Goal: Information Seeking & Learning: Learn about a topic

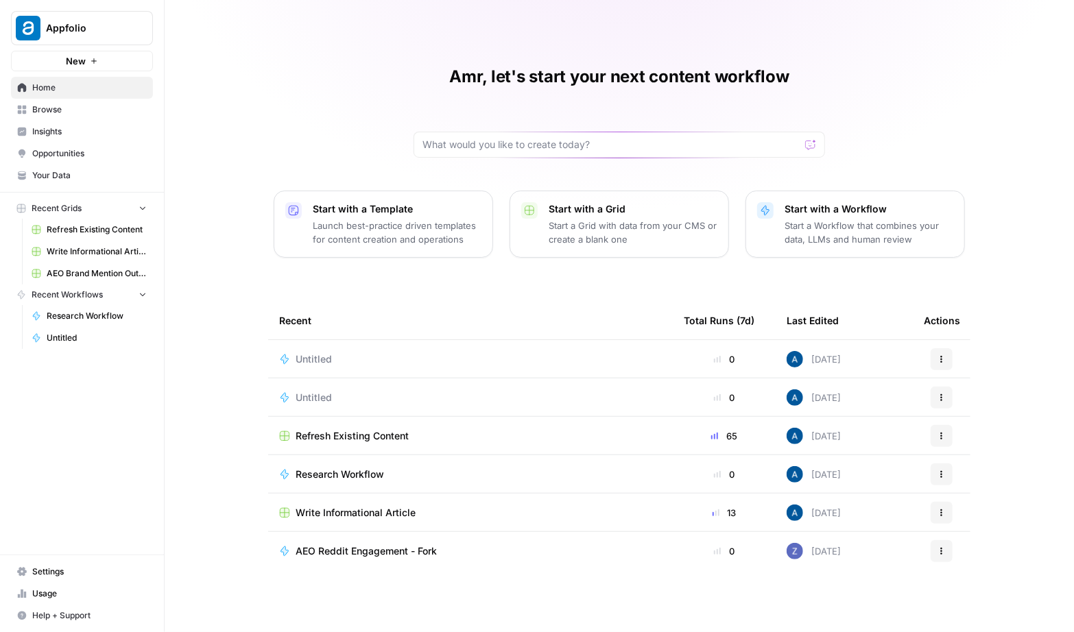
click at [93, 27] on span "Appfolio" at bounding box center [87, 28] width 83 height 14
type input "syn"
click at [82, 100] on span "Synthesia" at bounding box center [132, 103] width 181 height 14
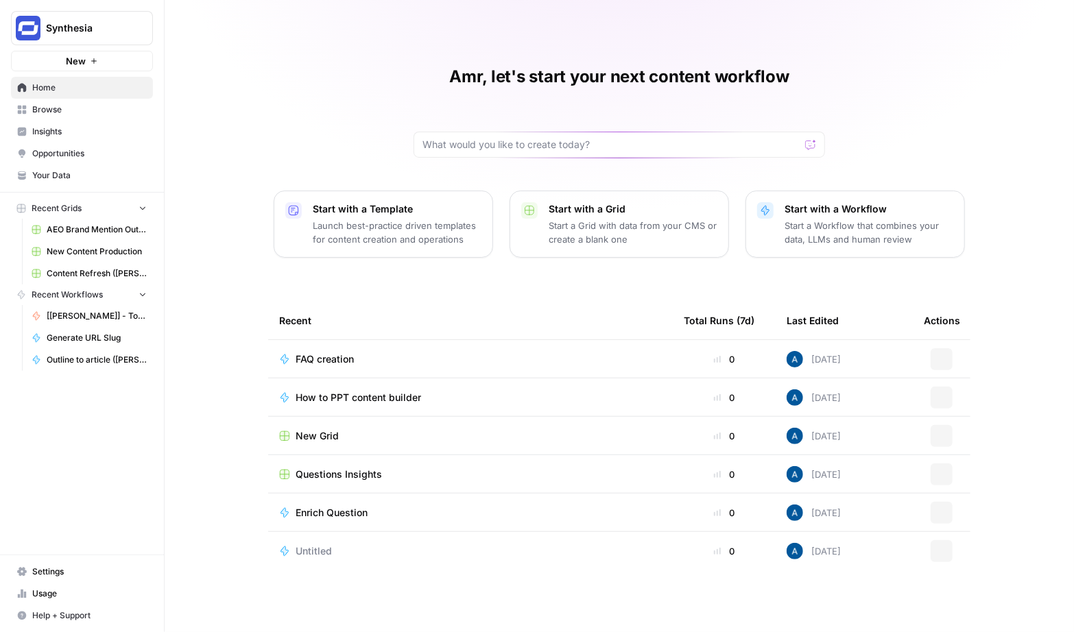
click at [69, 141] on link "Insights" at bounding box center [82, 132] width 142 height 22
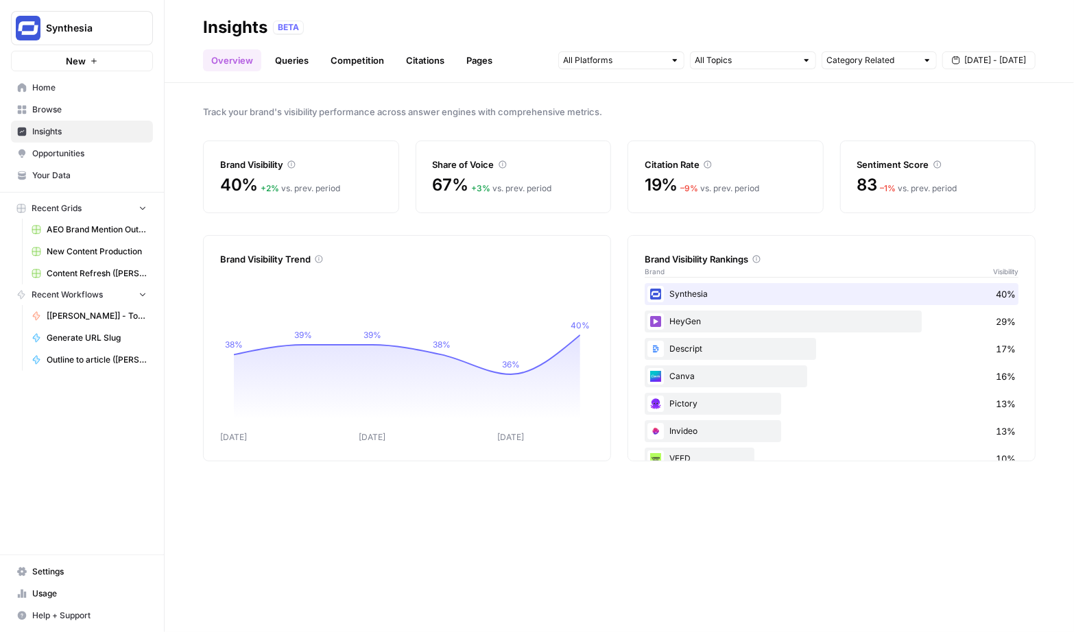
click at [97, 29] on span "Synthesia" at bounding box center [87, 28] width 83 height 14
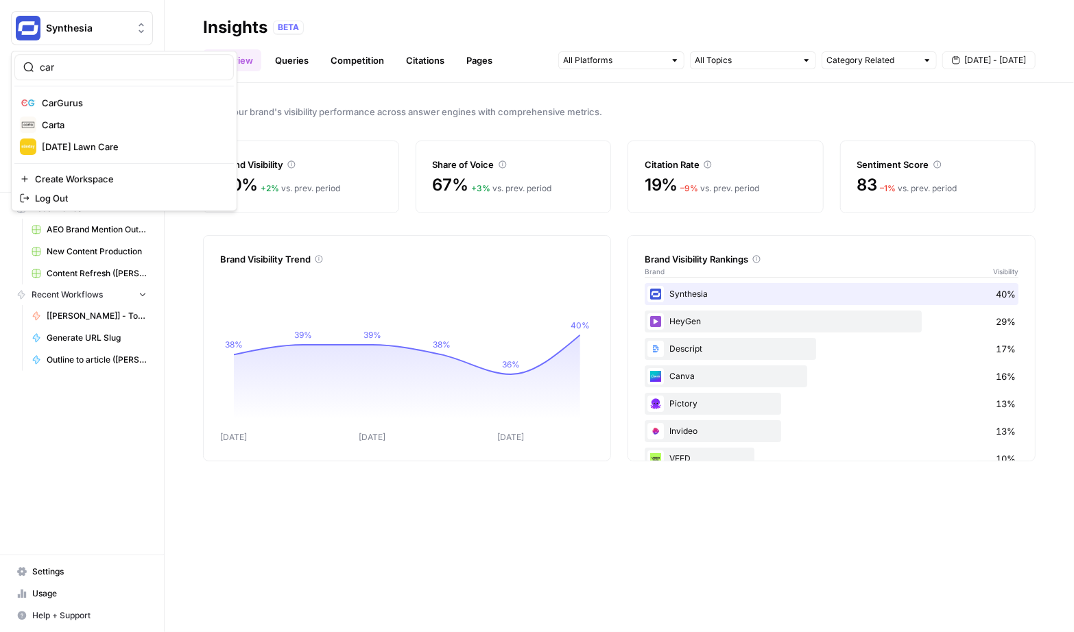
type input "car"
click at [106, 119] on span "Carta" at bounding box center [132, 125] width 181 height 14
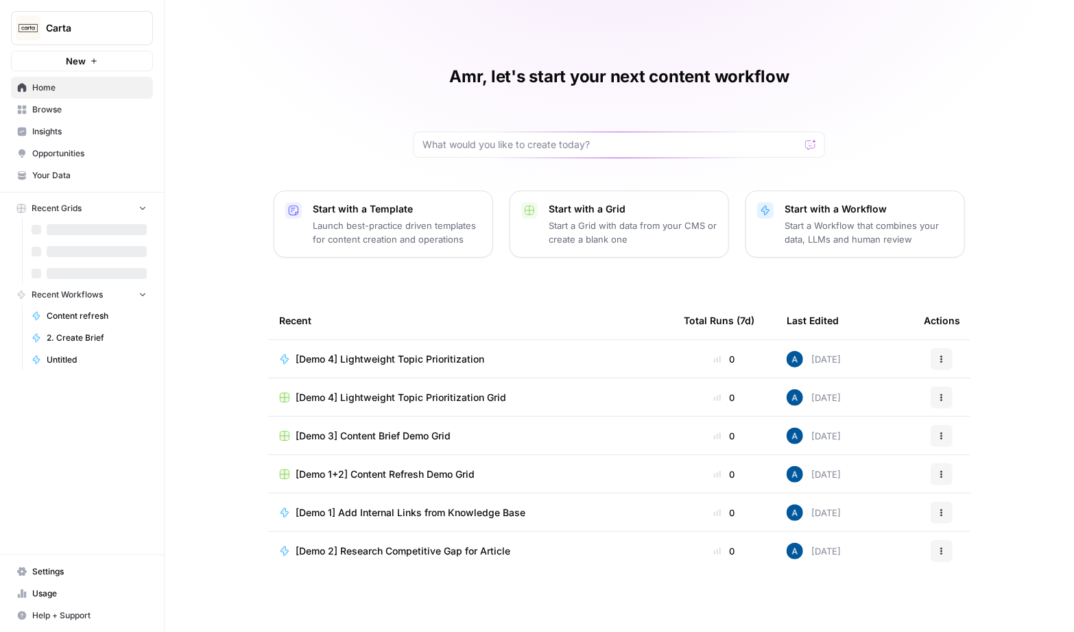
click at [88, 134] on span "Insights" at bounding box center [89, 131] width 114 height 12
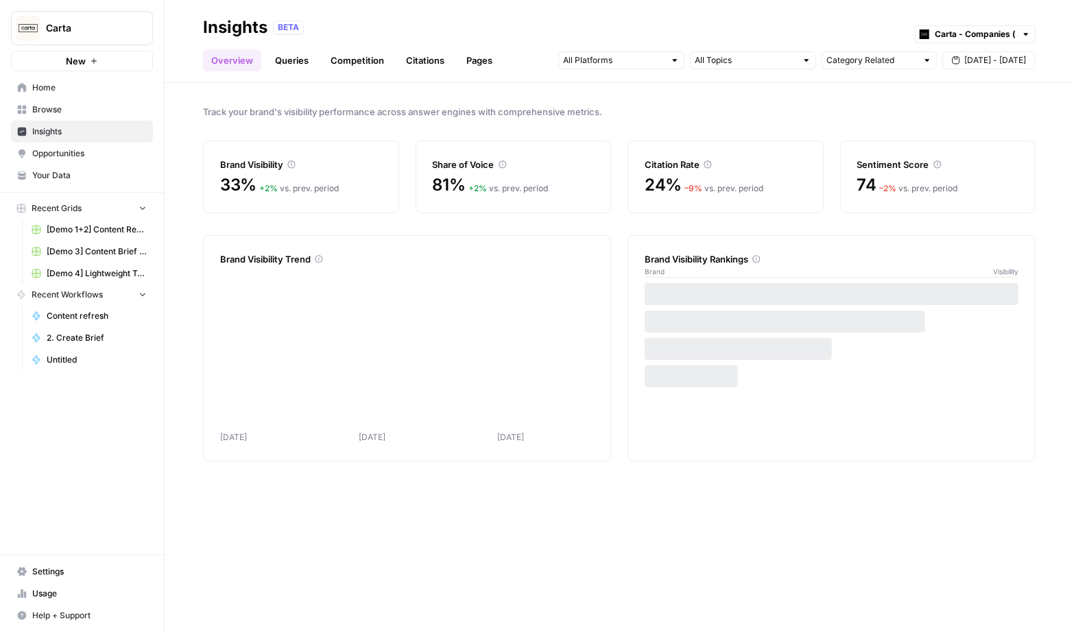
click at [479, 61] on link "Pages" at bounding box center [479, 60] width 43 height 22
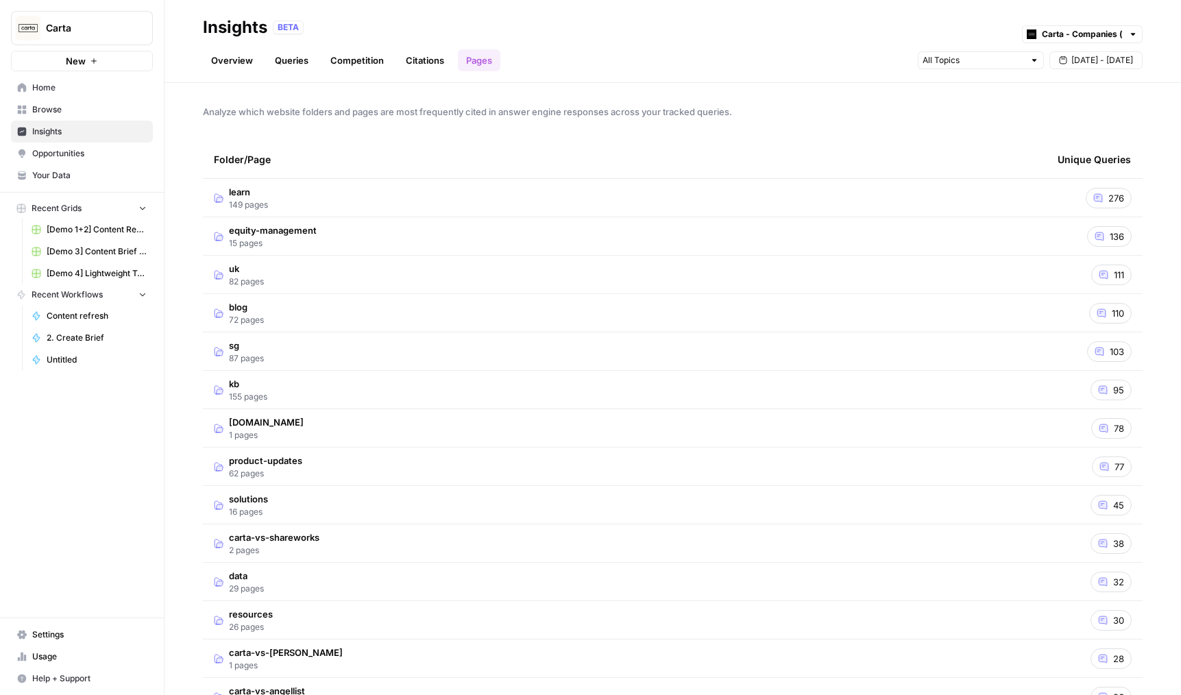
click at [426, 198] on td "learn 149 pages" at bounding box center [625, 198] width 844 height 38
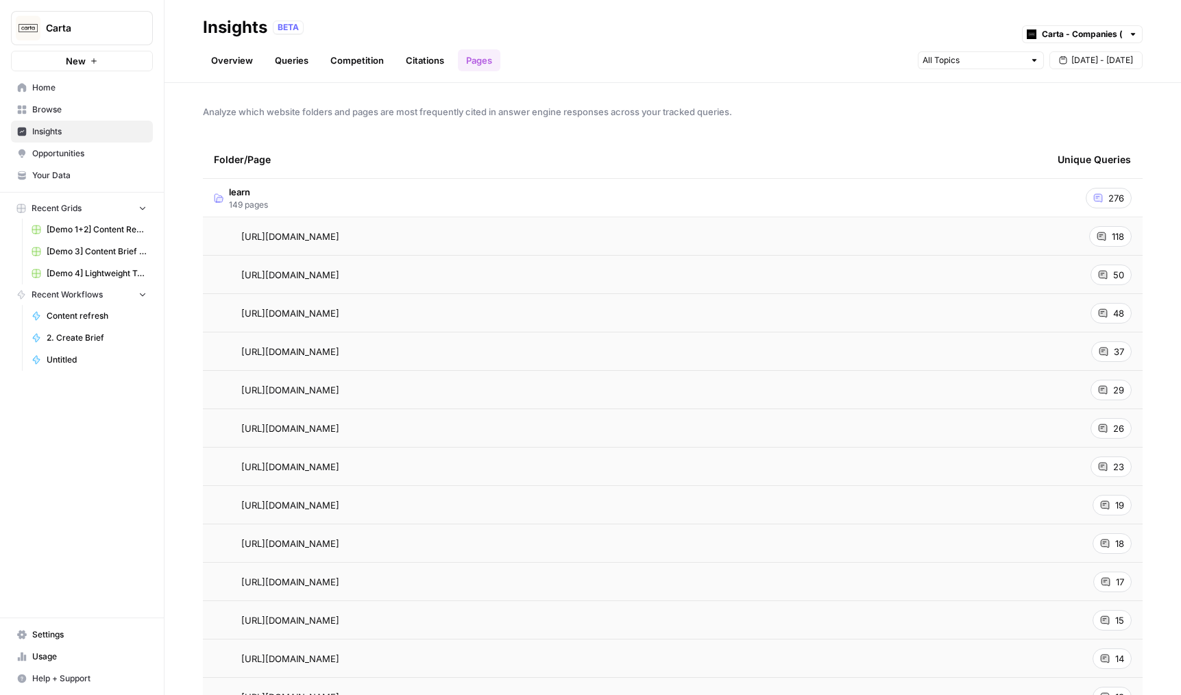
click at [339, 243] on span "https://carta.com/learn/startups/equity-management/cap-table/" at bounding box center [290, 237] width 98 height 14
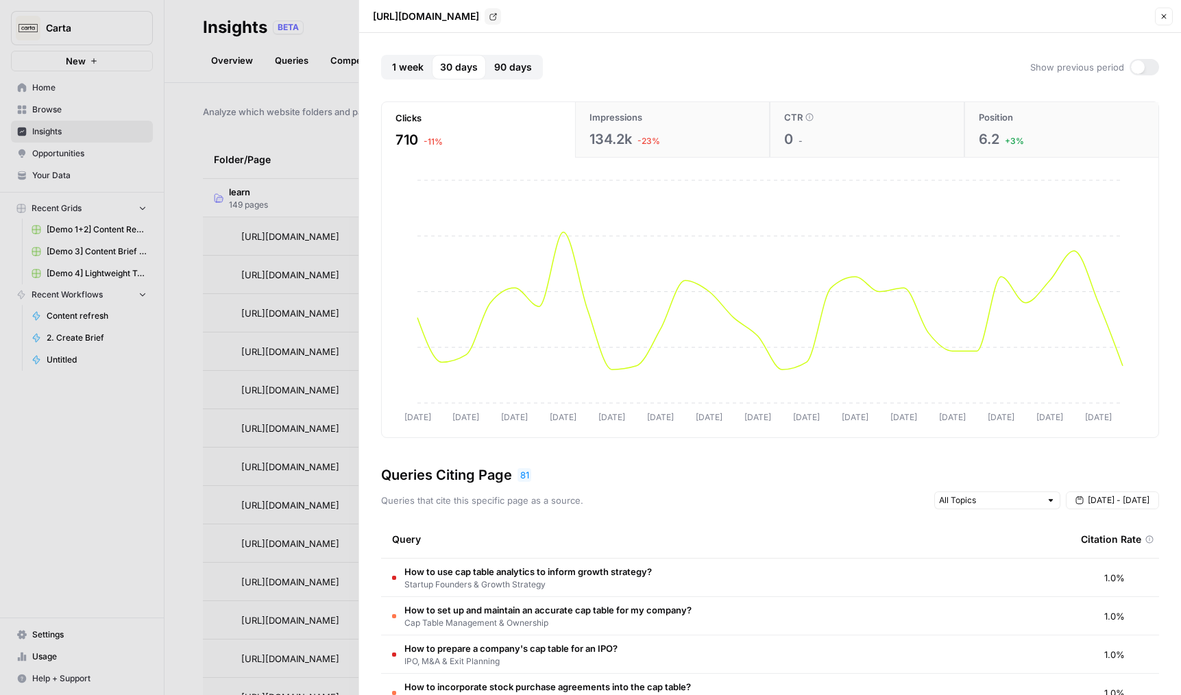
click at [1073, 73] on div at bounding box center [1144, 67] width 29 height 16
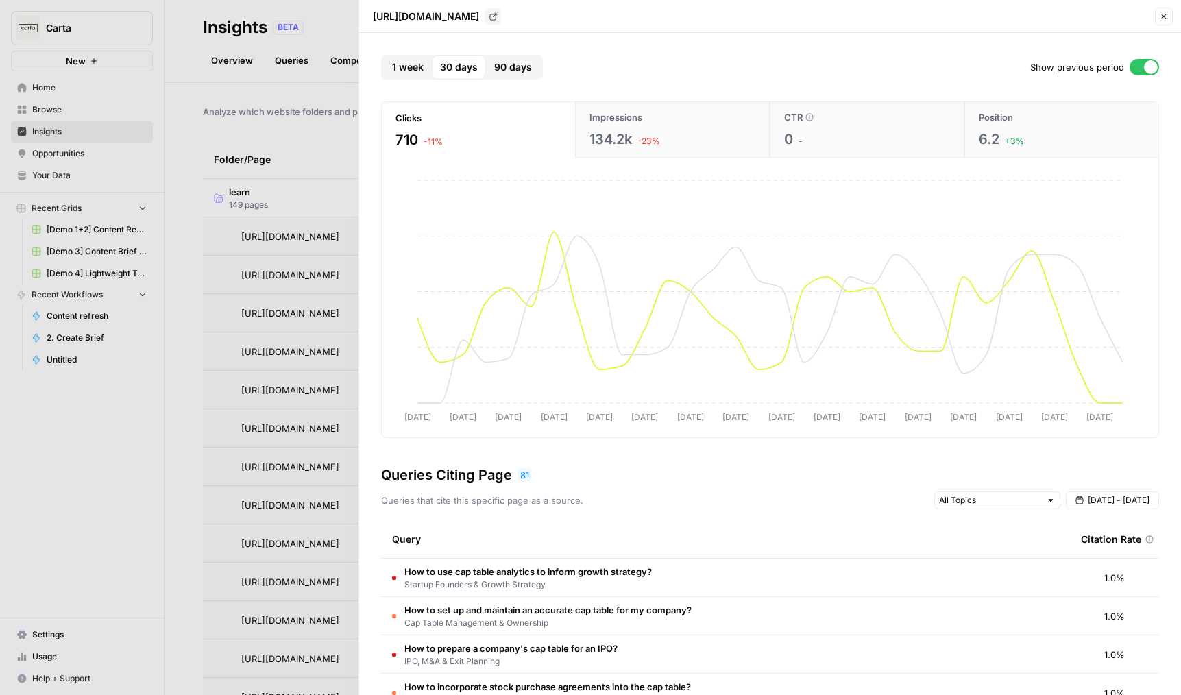
click at [1073, 73] on div at bounding box center [1144, 67] width 29 height 16
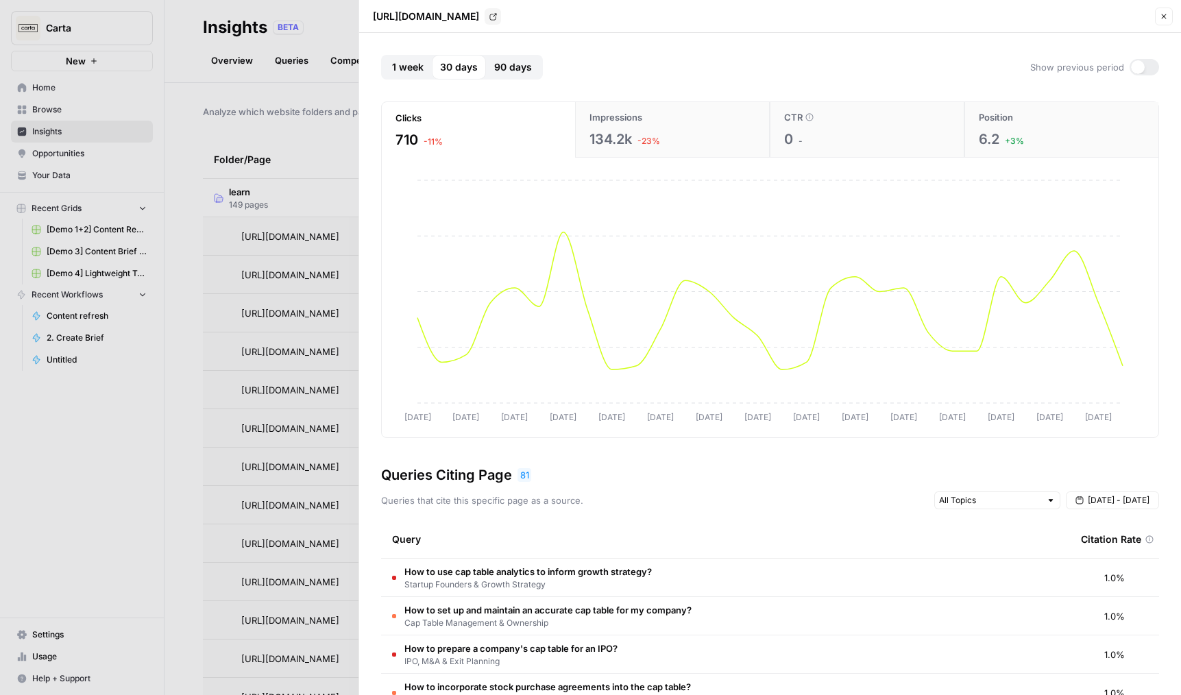
click at [651, 130] on div "134.2k -23%" at bounding box center [673, 139] width 166 height 19
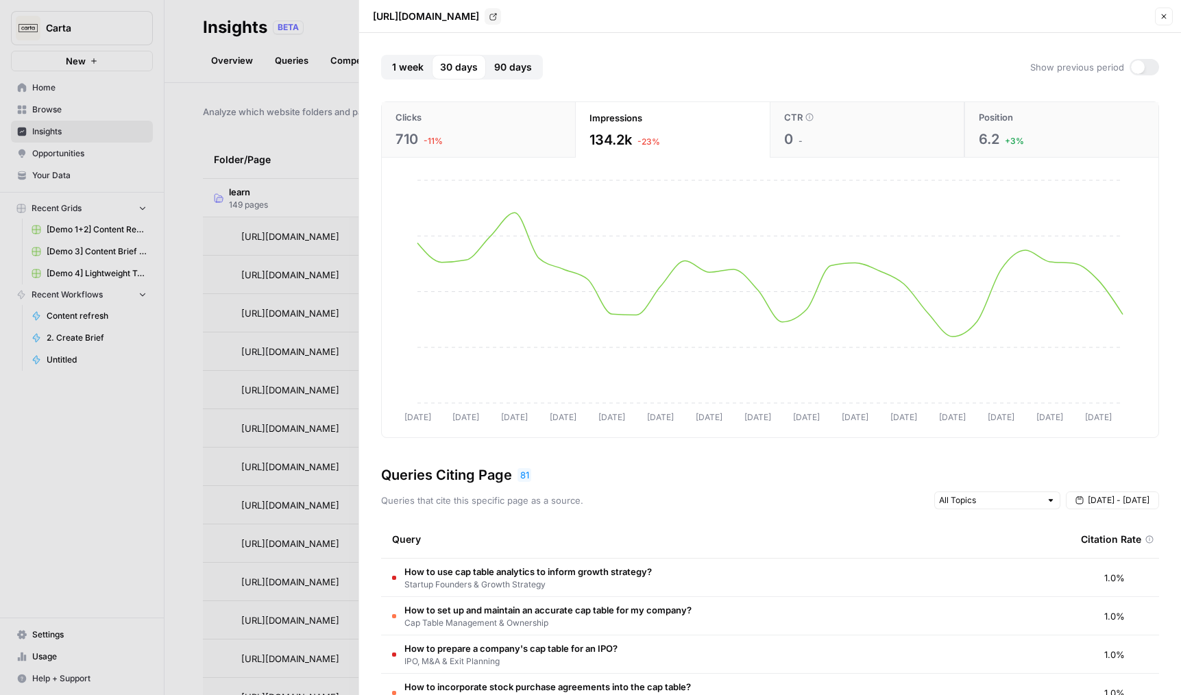
click at [315, 493] on div at bounding box center [590, 347] width 1181 height 695
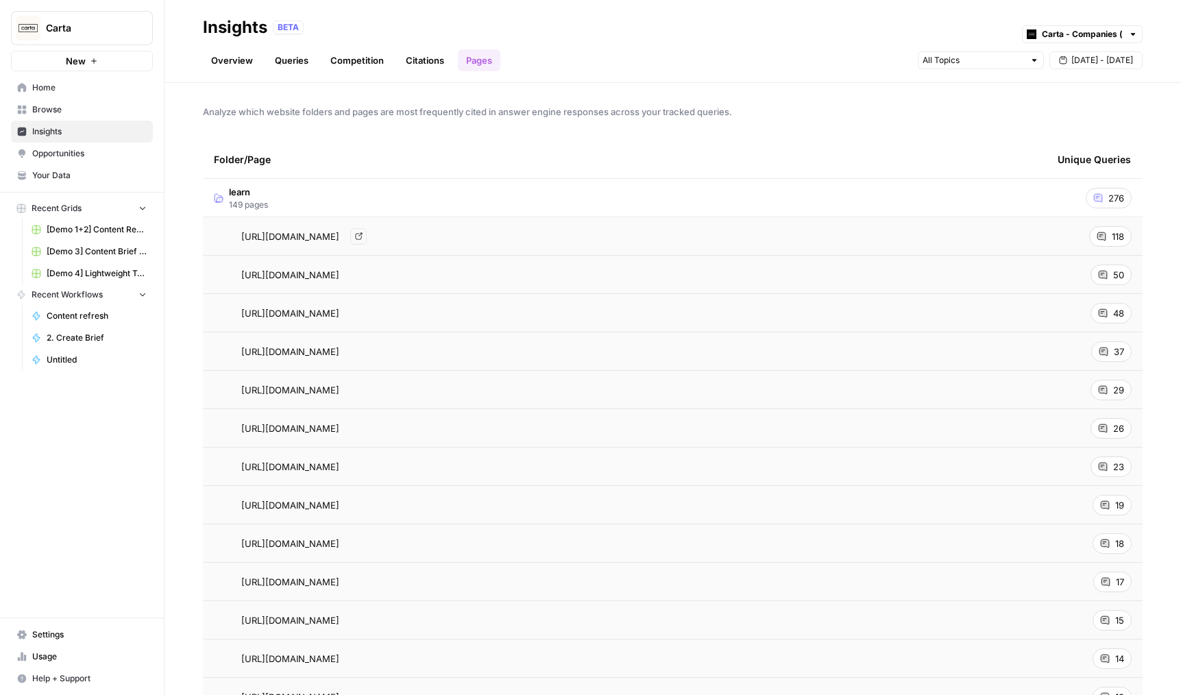
click at [339, 237] on span "https://carta.com/learn/startups/equity-management/cap-table/" at bounding box center [290, 237] width 98 height 14
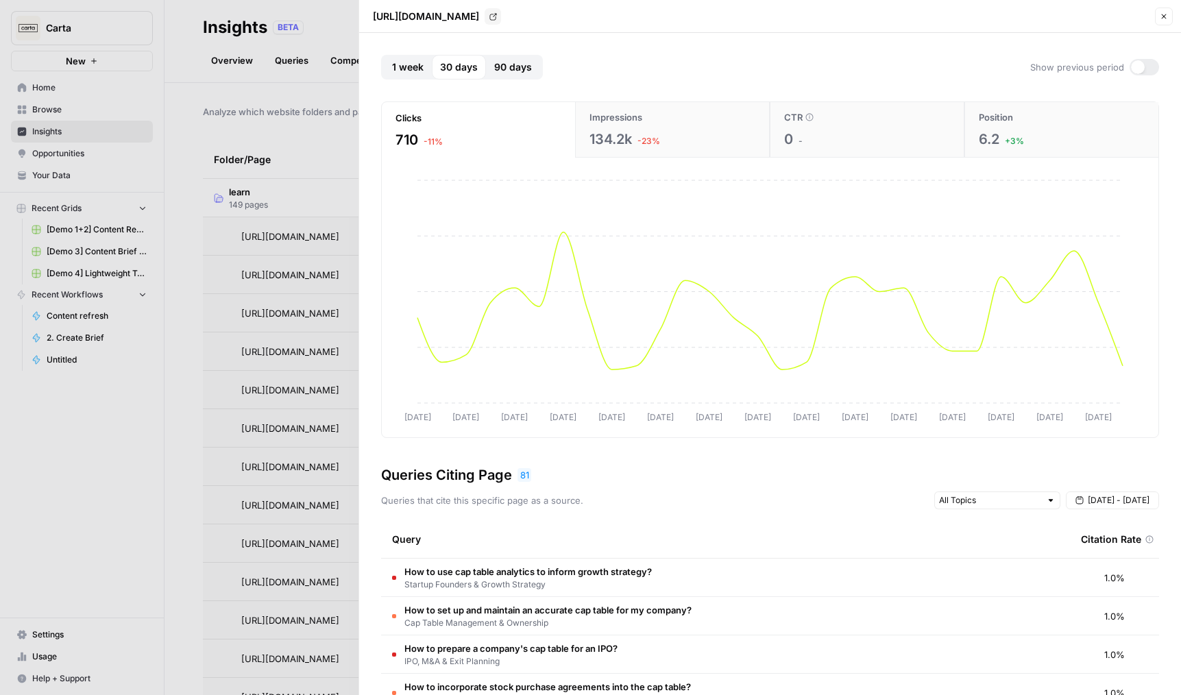
click at [669, 145] on div "134.2k -23%" at bounding box center [673, 139] width 166 height 19
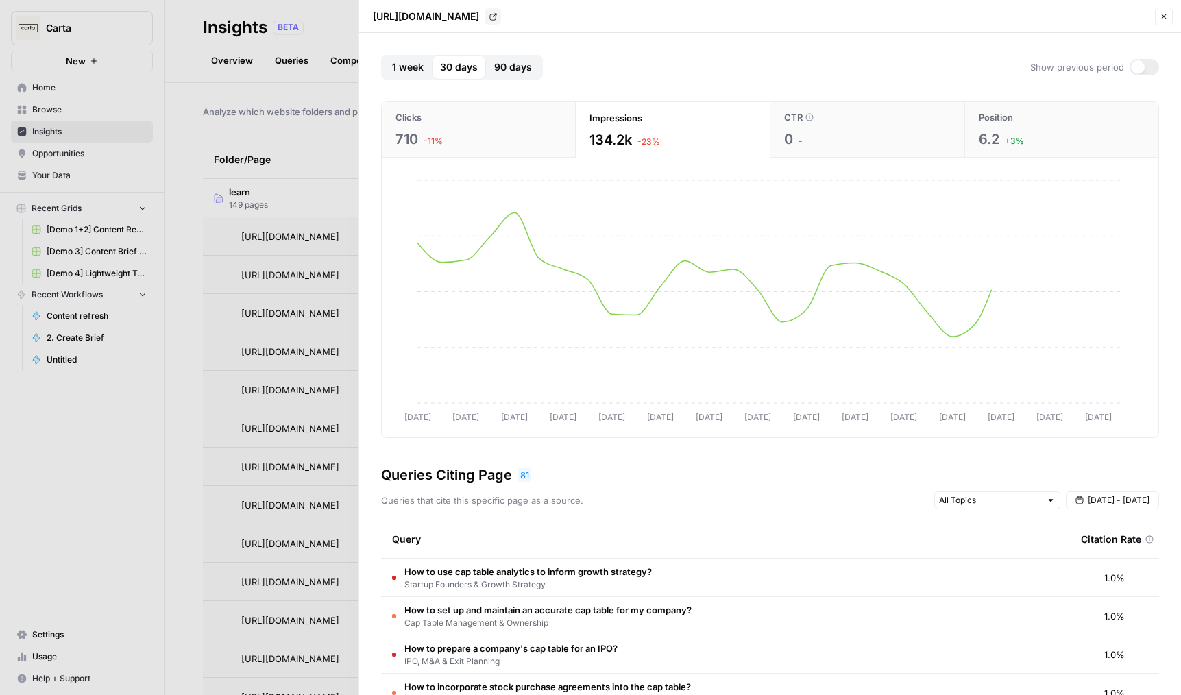
click at [799, 120] on span "CTR" at bounding box center [793, 117] width 19 height 14
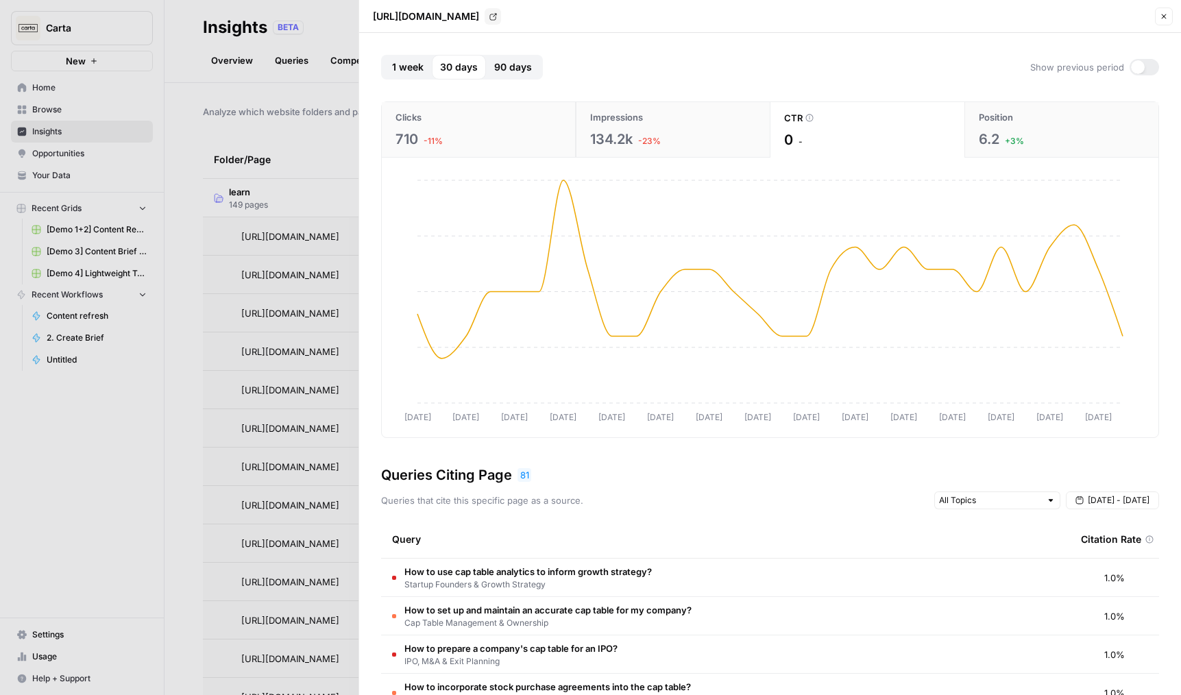
click at [980, 130] on span "6.2" at bounding box center [989, 139] width 21 height 19
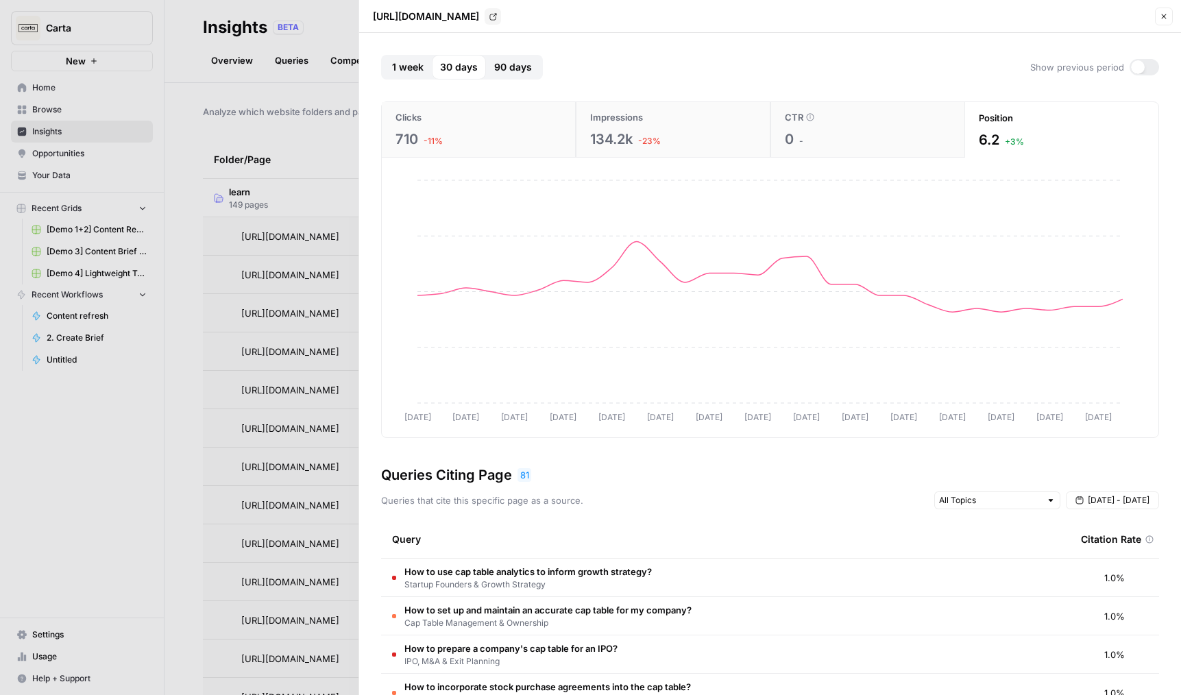
click at [273, 317] on div at bounding box center [590, 347] width 1181 height 695
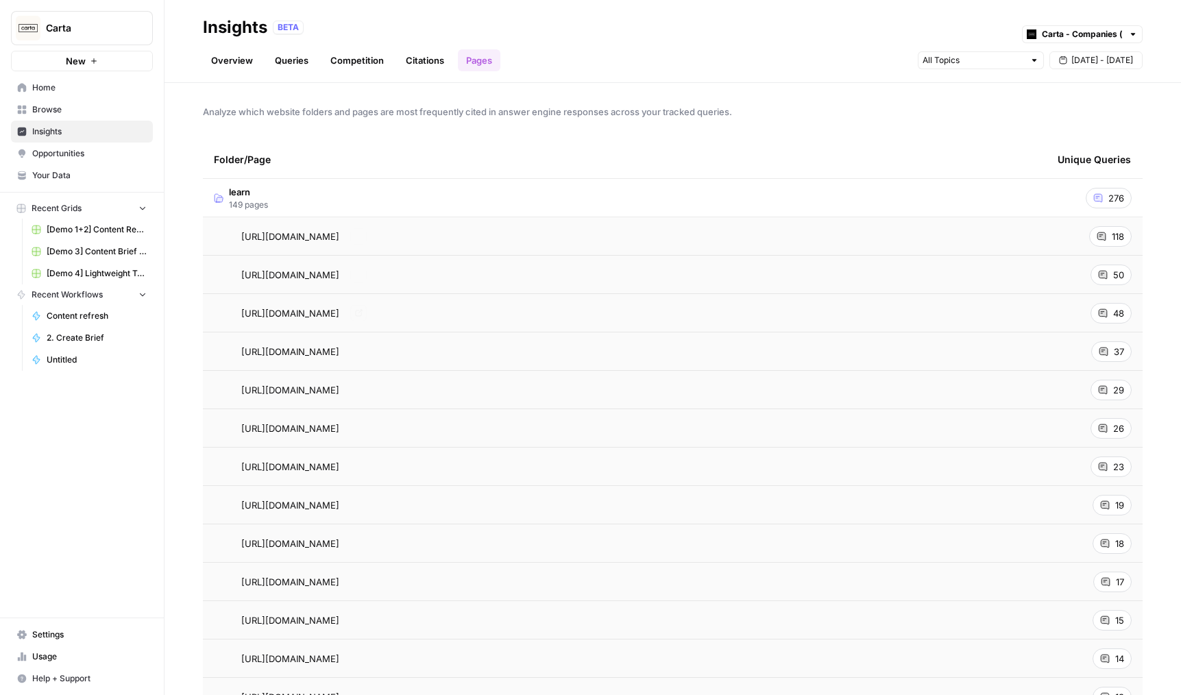
click at [307, 201] on td "learn 149 pages" at bounding box center [625, 198] width 844 height 38
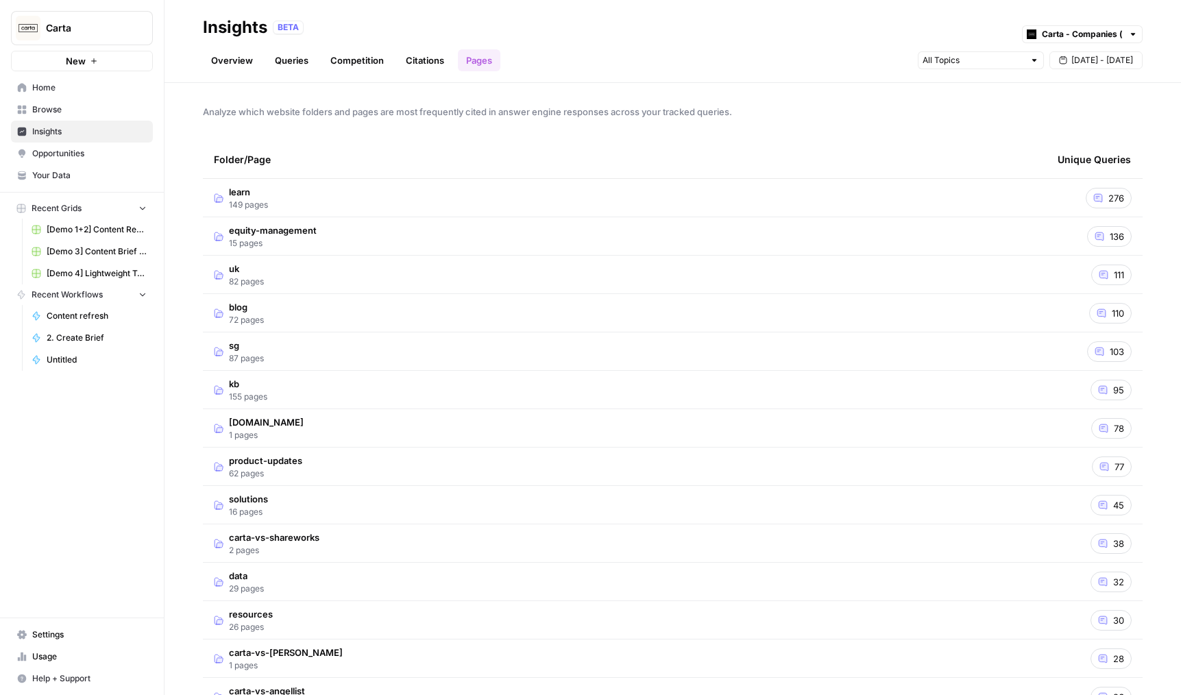
click at [243, 71] on header "Insights BETA Carta - Companies (cap table) Overview Queries Competition Citati…" at bounding box center [673, 41] width 1017 height 83
click at [247, 59] on link "Overview" at bounding box center [232, 60] width 58 height 22
